Goal: Check status: Check status

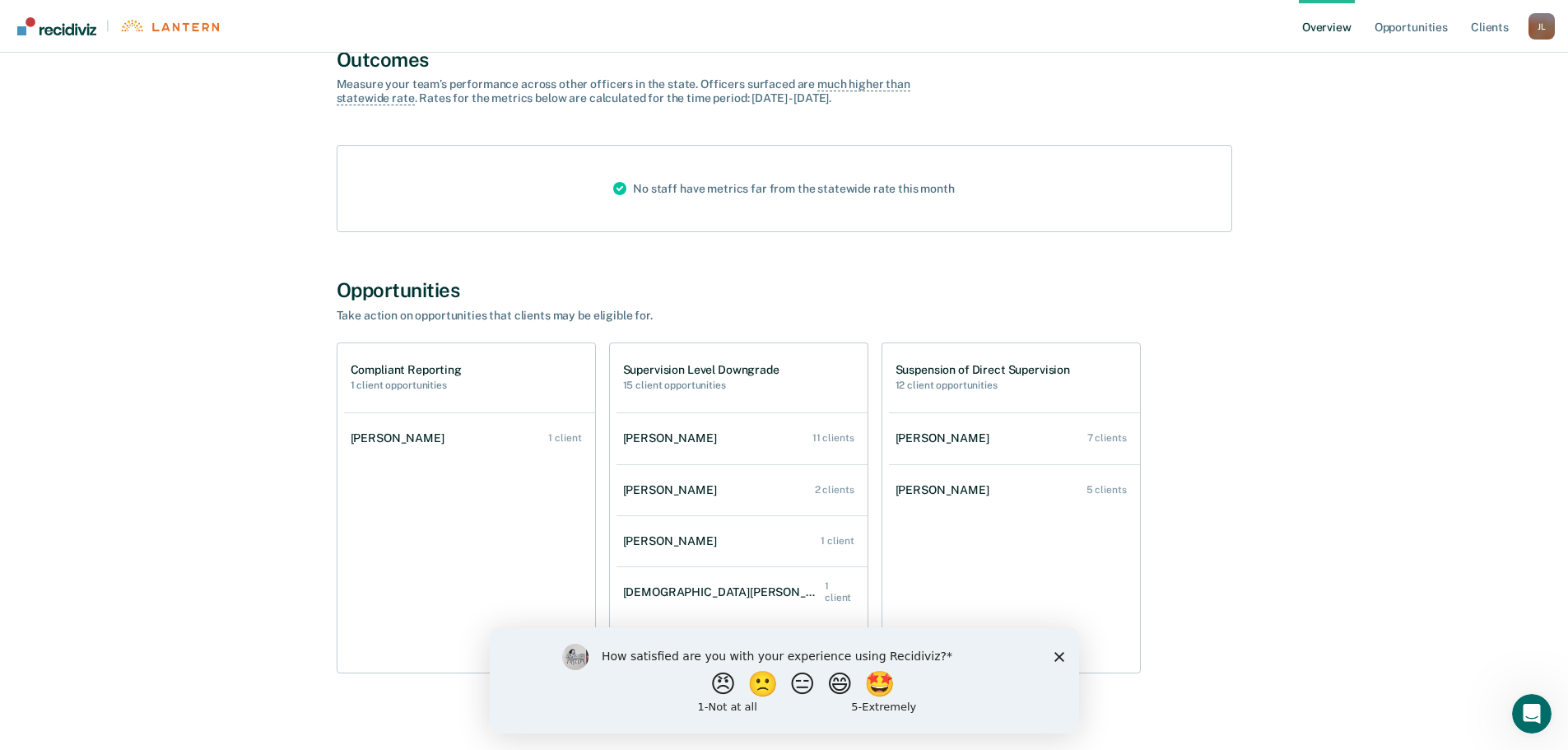
scroll to position [154, 0]
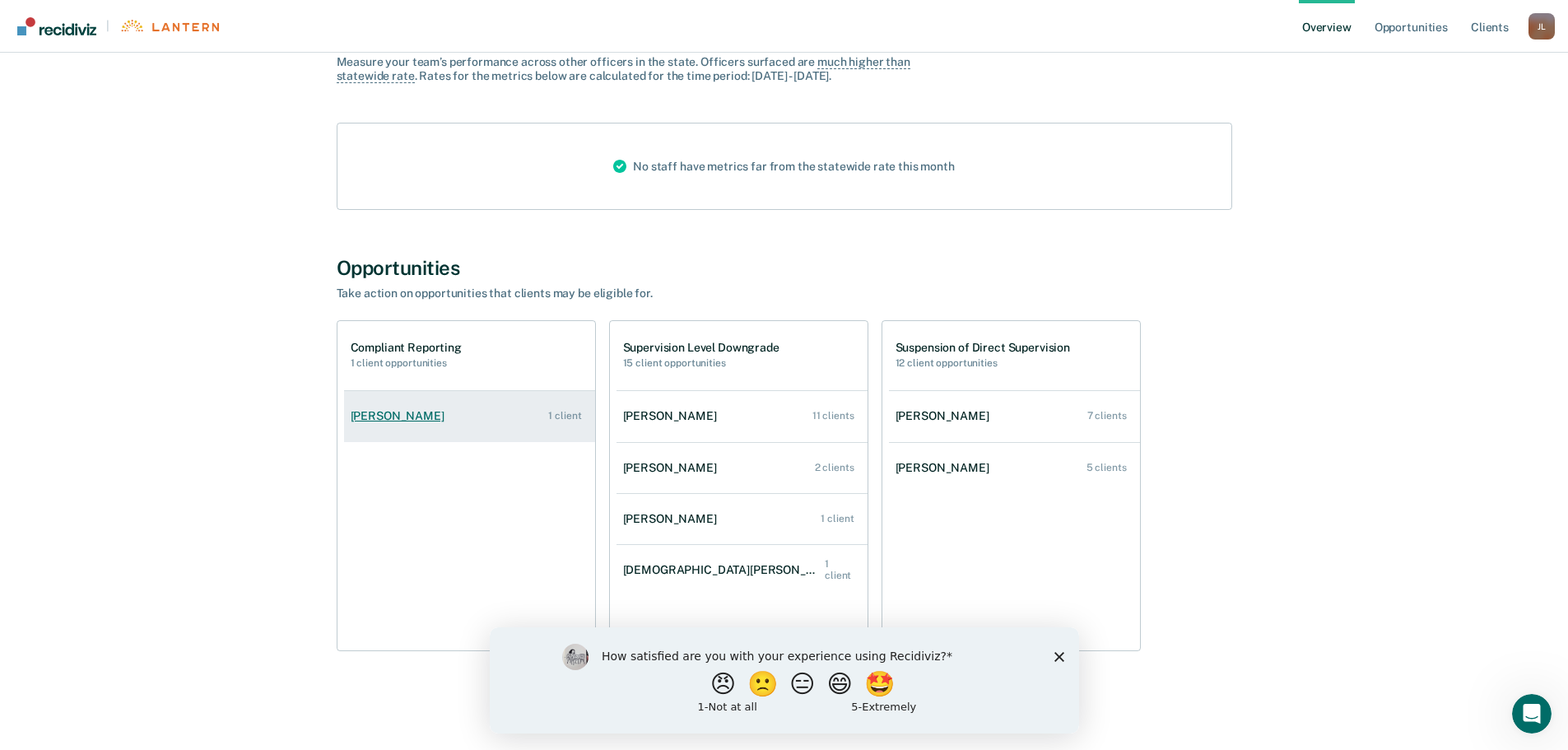
click at [407, 423] on link "[PERSON_NAME] 1 client" at bounding box center [469, 416] width 251 height 47
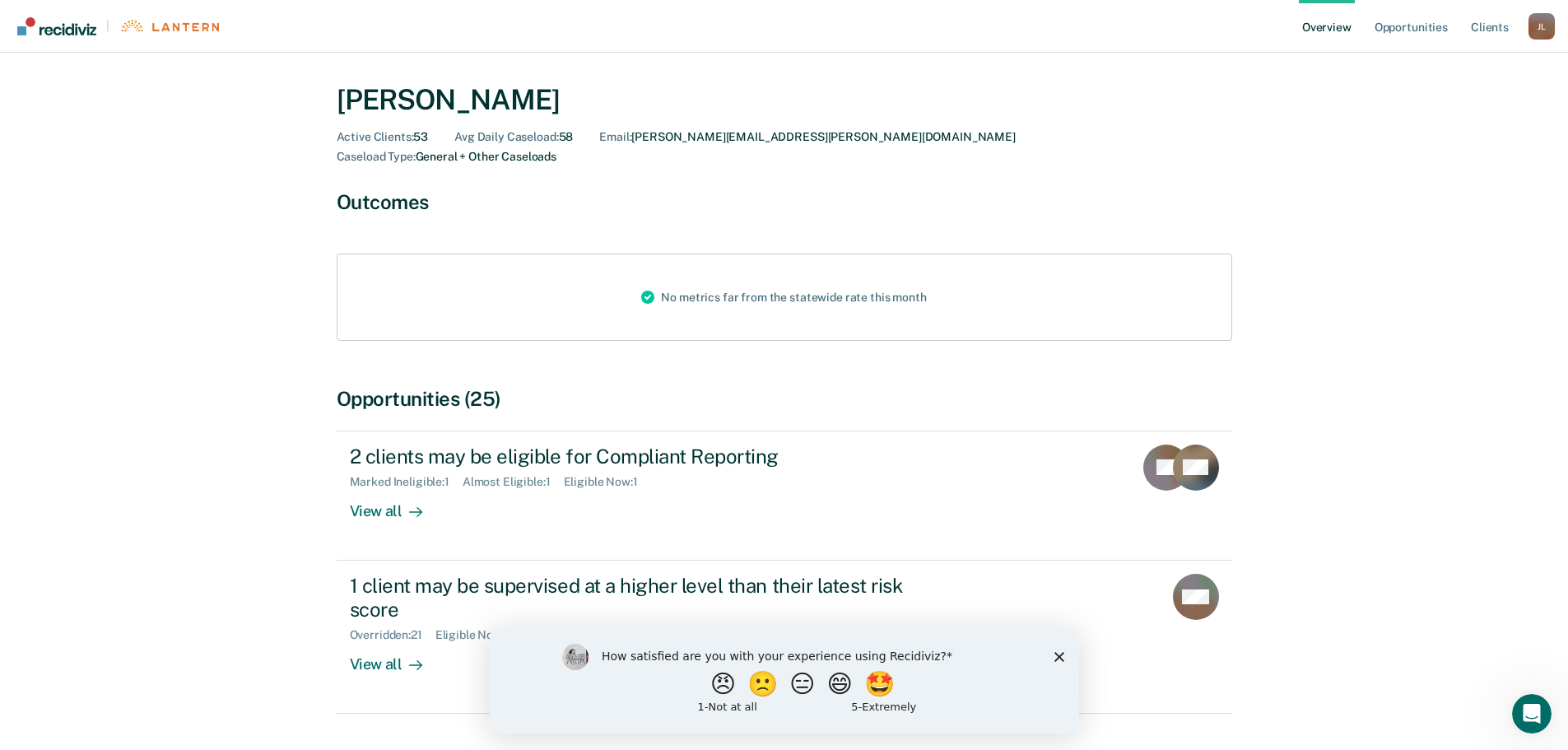
scroll to position [65, 0]
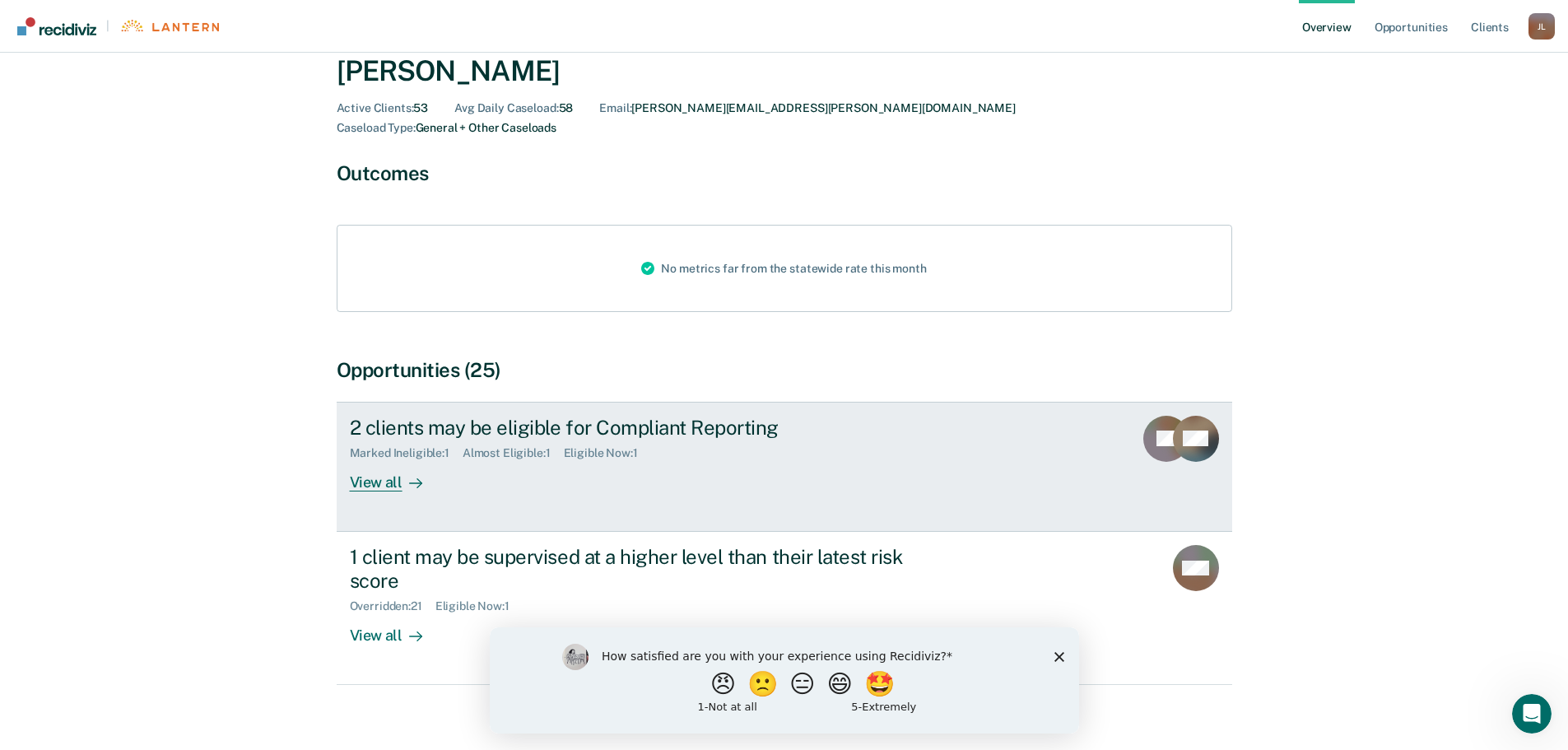
click at [394, 467] on div "View all" at bounding box center [396, 475] width 92 height 32
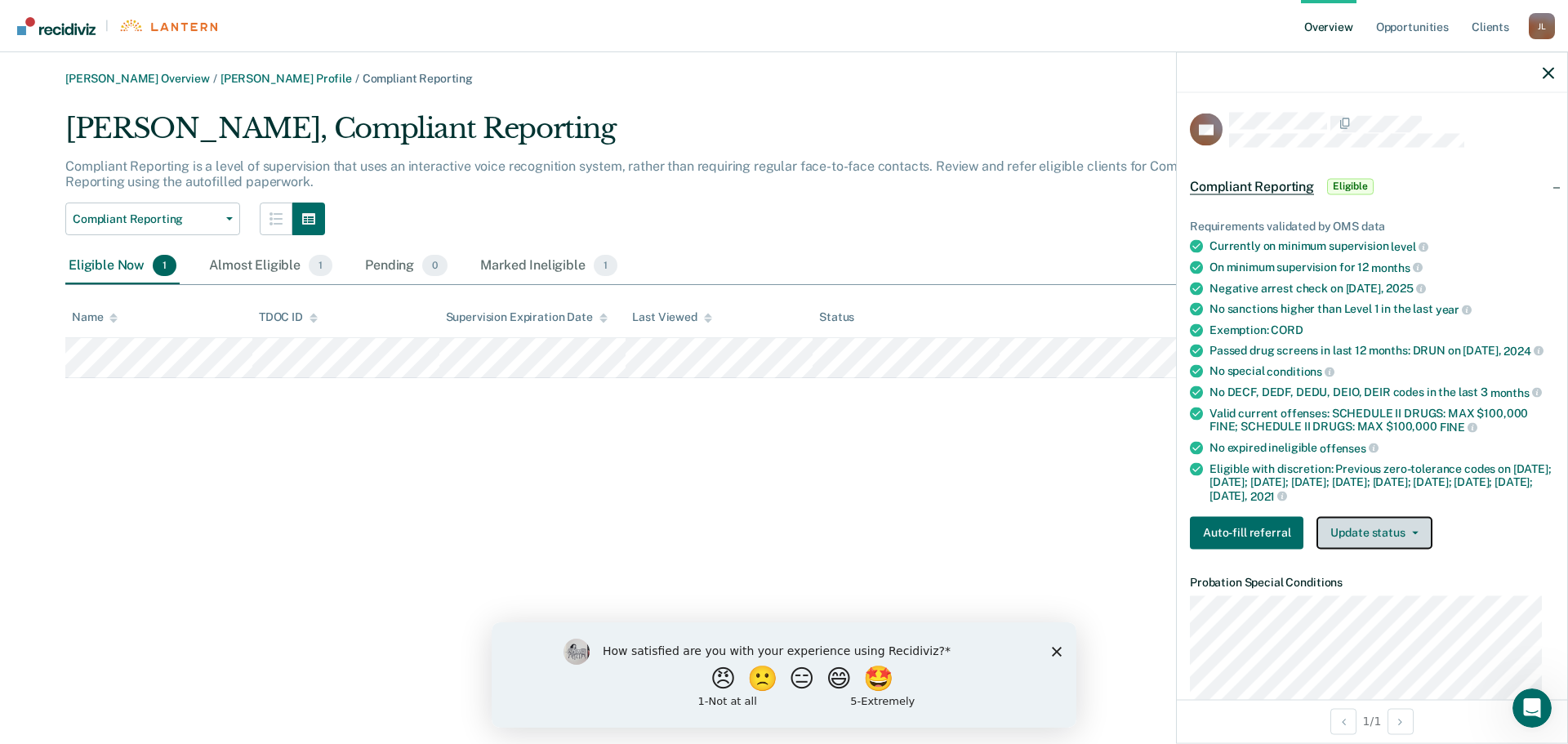
click at [1413, 534] on icon "button" at bounding box center [1415, 533] width 6 height 4
click at [1455, 545] on div "Auto-fill referral Update status [PERSON_NAME] Mark Ineligible" at bounding box center [1372, 533] width 364 height 33
